Goal: Information Seeking & Learning: Learn about a topic

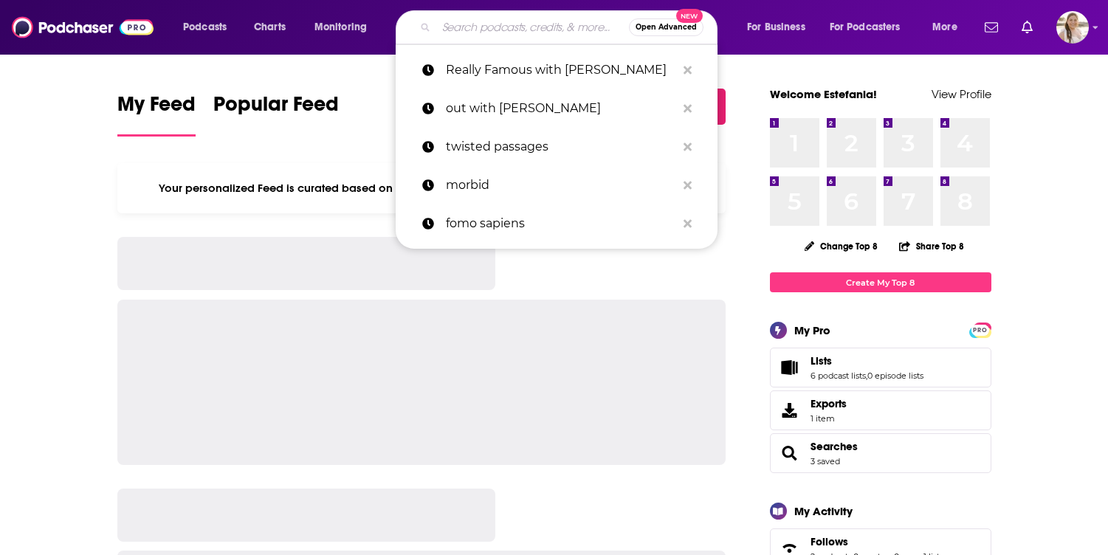
click at [511, 20] on input "Search podcasts, credits, & more..." at bounding box center [532, 28] width 193 height 24
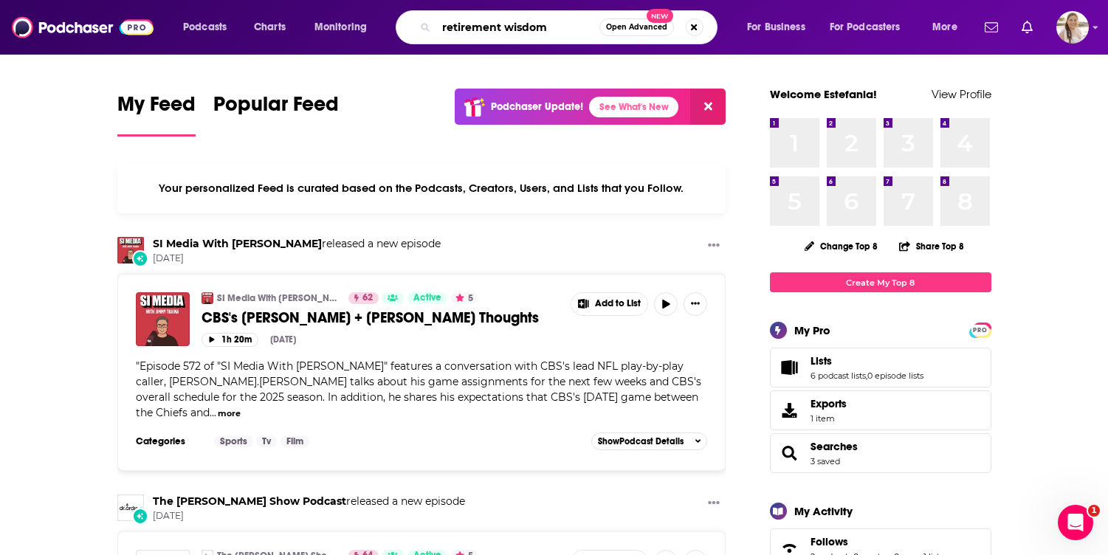
type input "retirement wisdom"
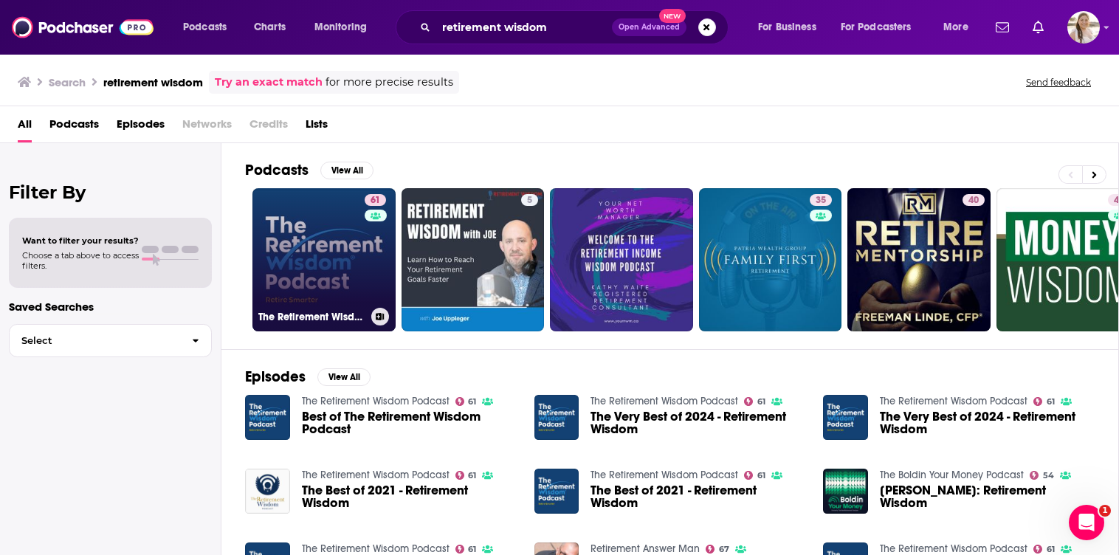
click at [300, 227] on link "61 The Retirement Wisdom Podcast" at bounding box center [323, 259] width 143 height 143
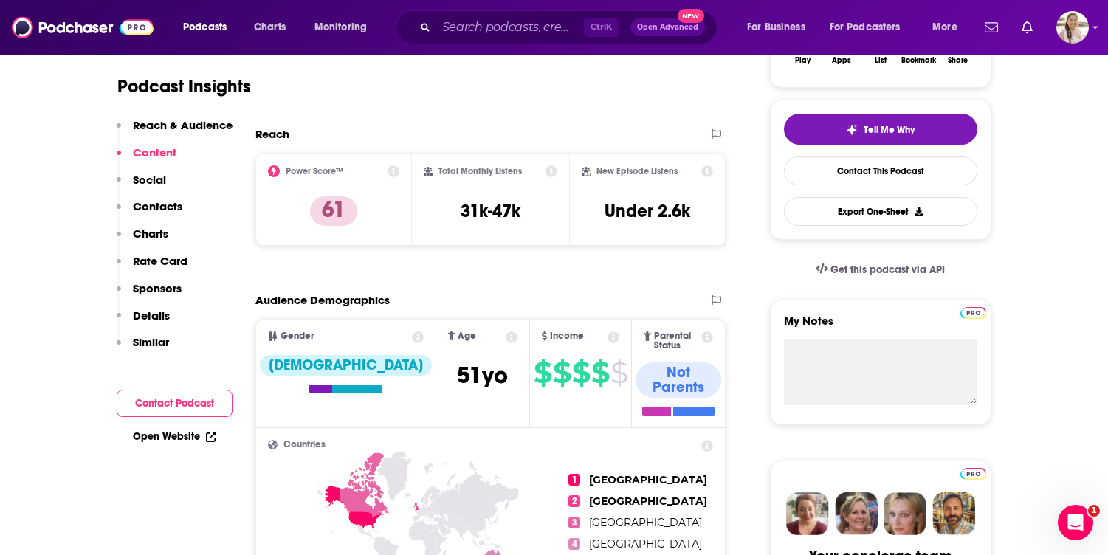
scroll to position [295, 0]
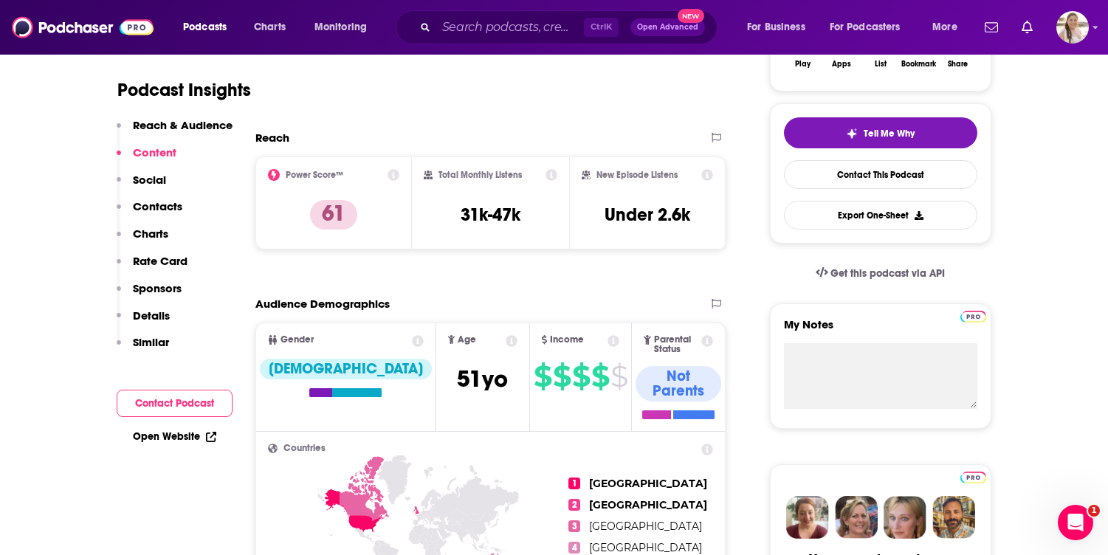
click at [461, 116] on div "Podcast Insights" at bounding box center [415, 81] width 597 height 75
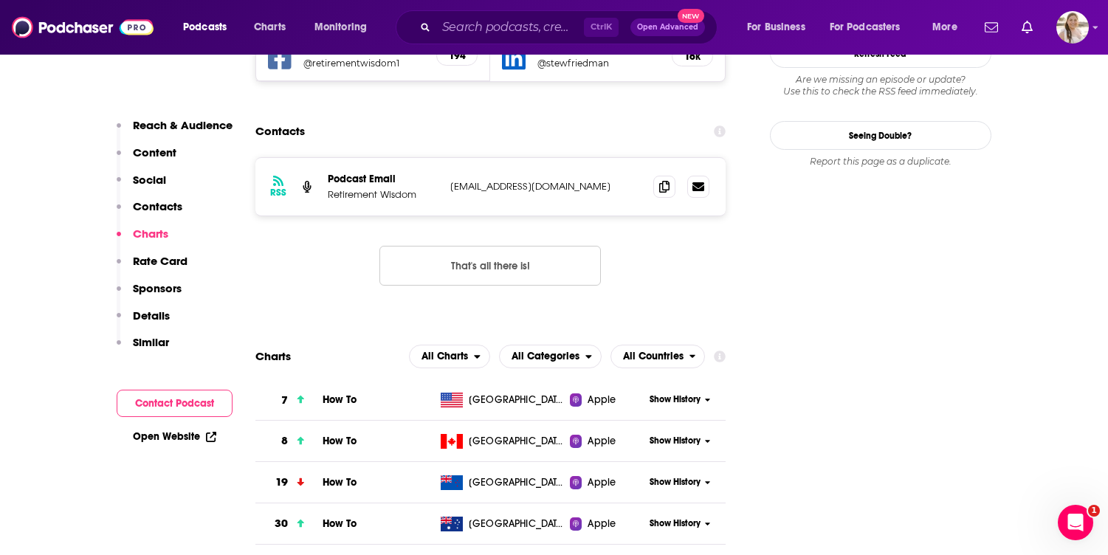
scroll to position [1476, 0]
click at [556, 350] on span "All Categories" at bounding box center [546, 355] width 68 height 10
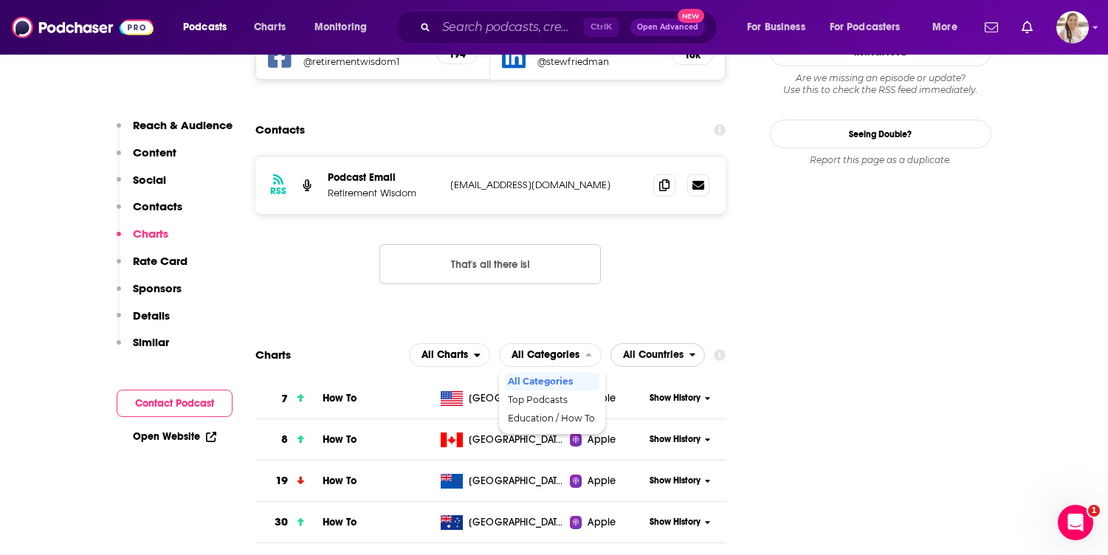
click at [632, 350] on span "All Countries" at bounding box center [653, 355] width 61 height 10
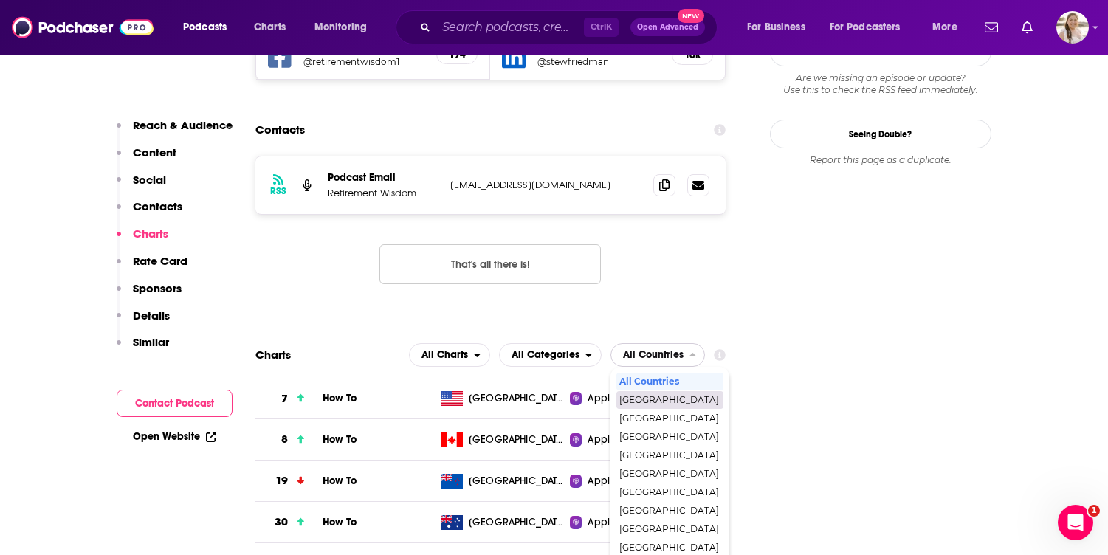
click at [634, 391] on div "[GEOGRAPHIC_DATA]" at bounding box center [669, 400] width 107 height 18
